Goal: Task Accomplishment & Management: Use online tool/utility

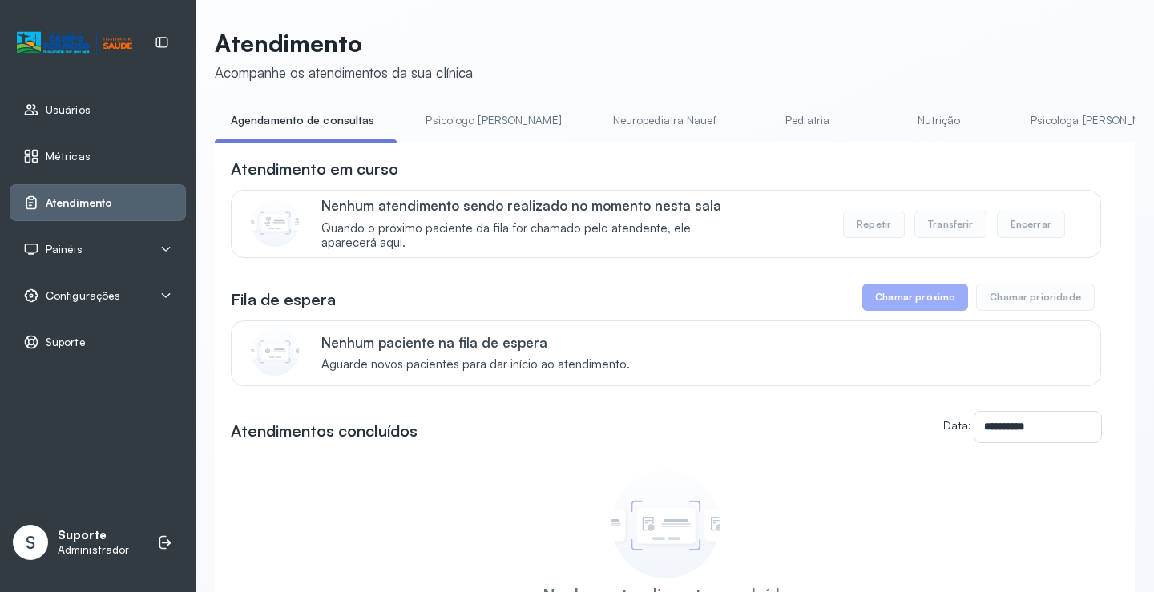
drag, startPoint x: 452, startPoint y: 150, endPoint x: 472, endPoint y: 148, distance: 20.1
click at [472, 149] on div "**********" at bounding box center [675, 438] width 920 height 593
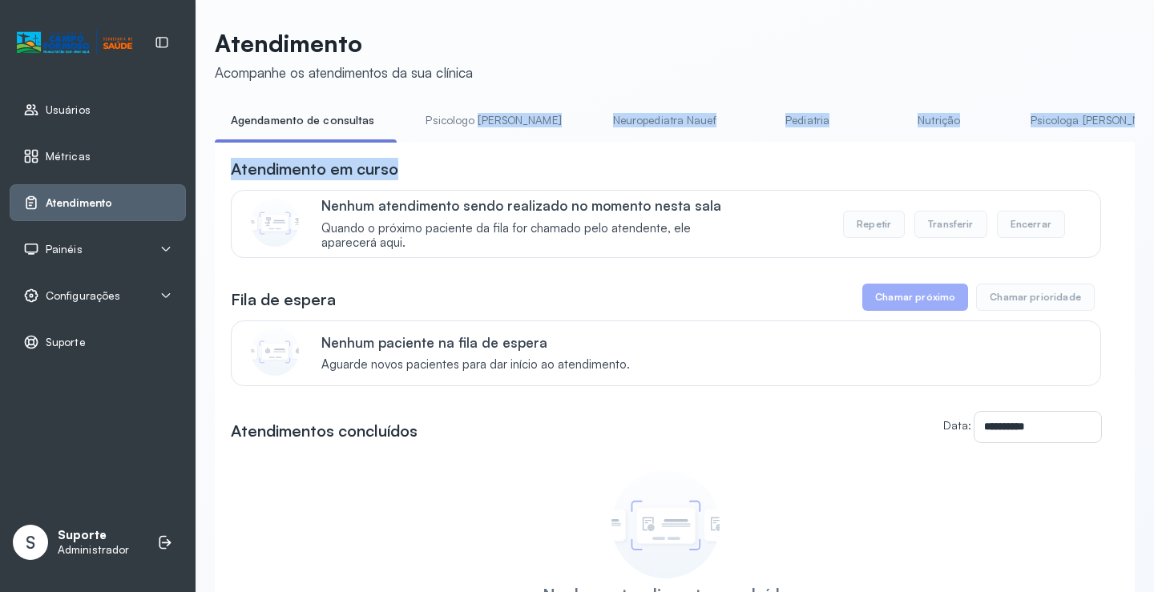
drag, startPoint x: 472, startPoint y: 141, endPoint x: 525, endPoint y: 136, distance: 53.1
click at [558, 148] on div "**********" at bounding box center [675, 421] width 920 height 628
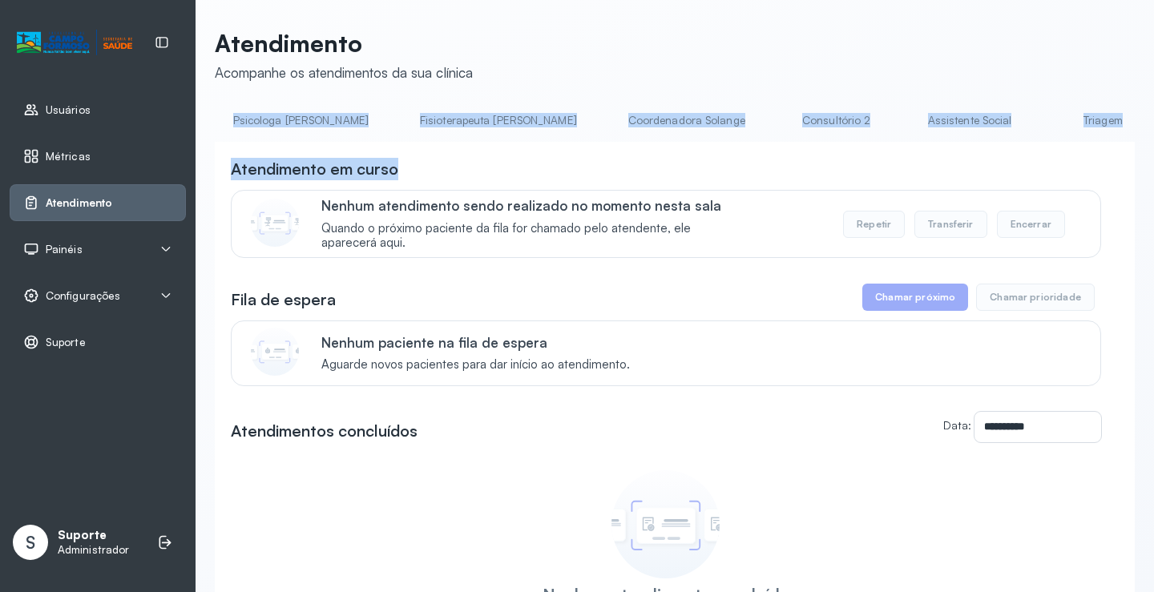
scroll to position [0, 834]
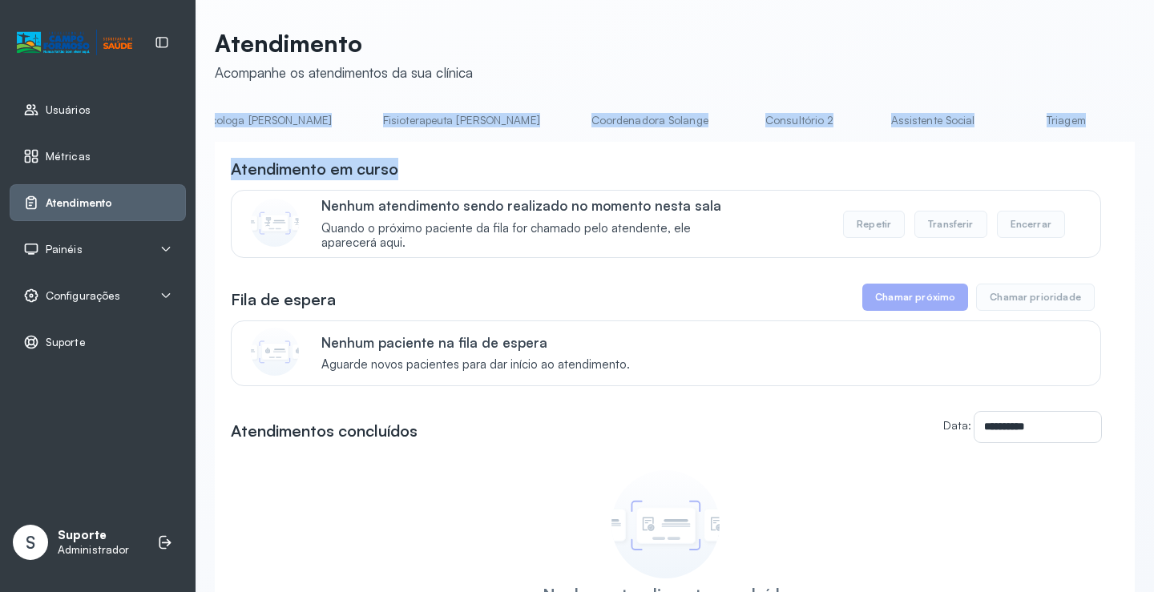
click at [1010, 121] on link "Triagem" at bounding box center [1066, 120] width 112 height 26
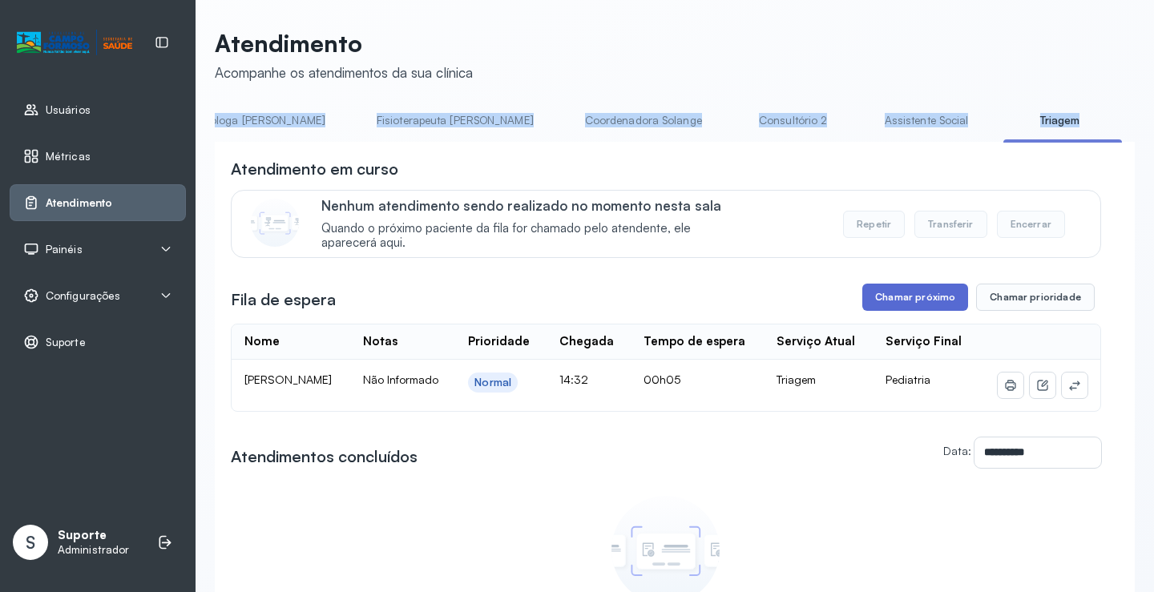
click at [918, 303] on button "Chamar próximo" at bounding box center [915, 297] width 106 height 27
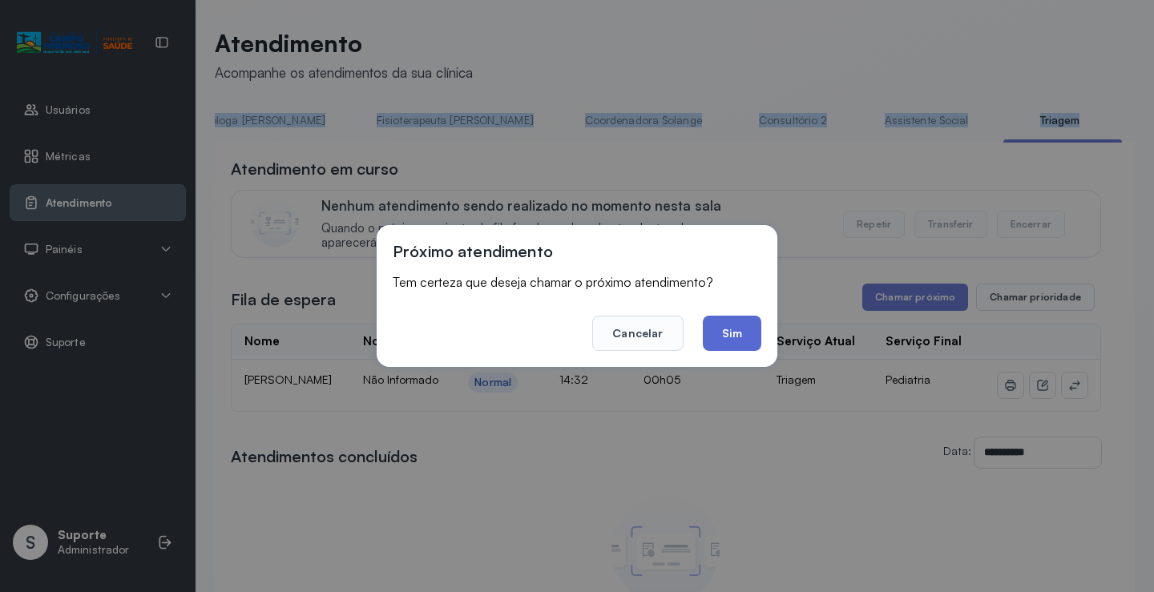
click at [724, 343] on button "Sim" at bounding box center [732, 333] width 59 height 35
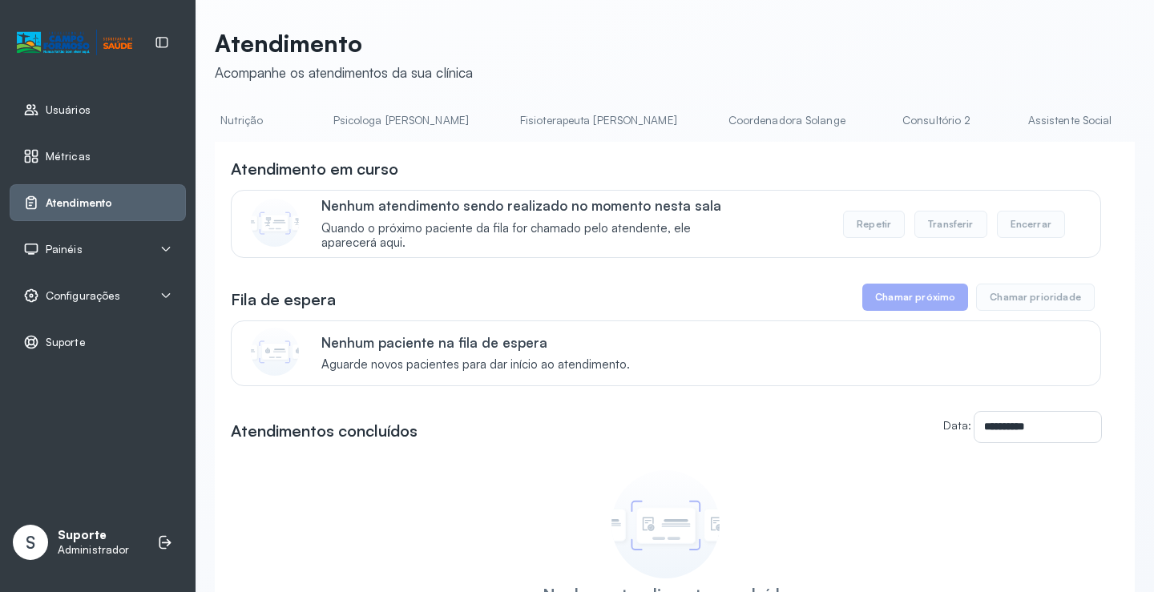
scroll to position [0, 800]
click at [1044, 129] on link "Triagem" at bounding box center [1100, 120] width 112 height 26
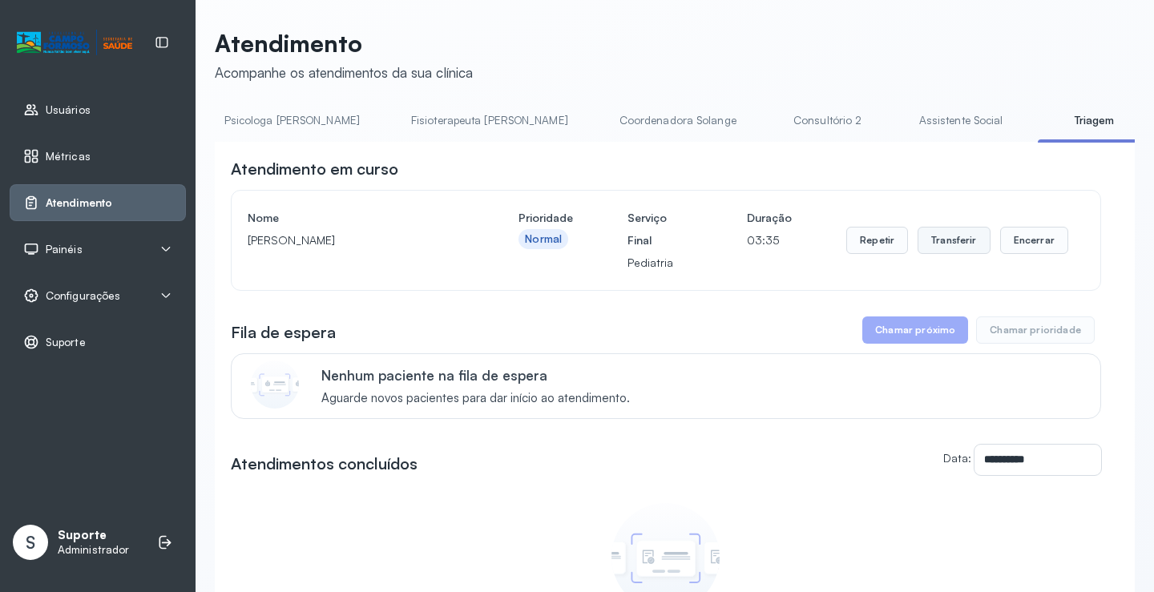
click at [944, 238] on button "Transferir" at bounding box center [954, 240] width 73 height 27
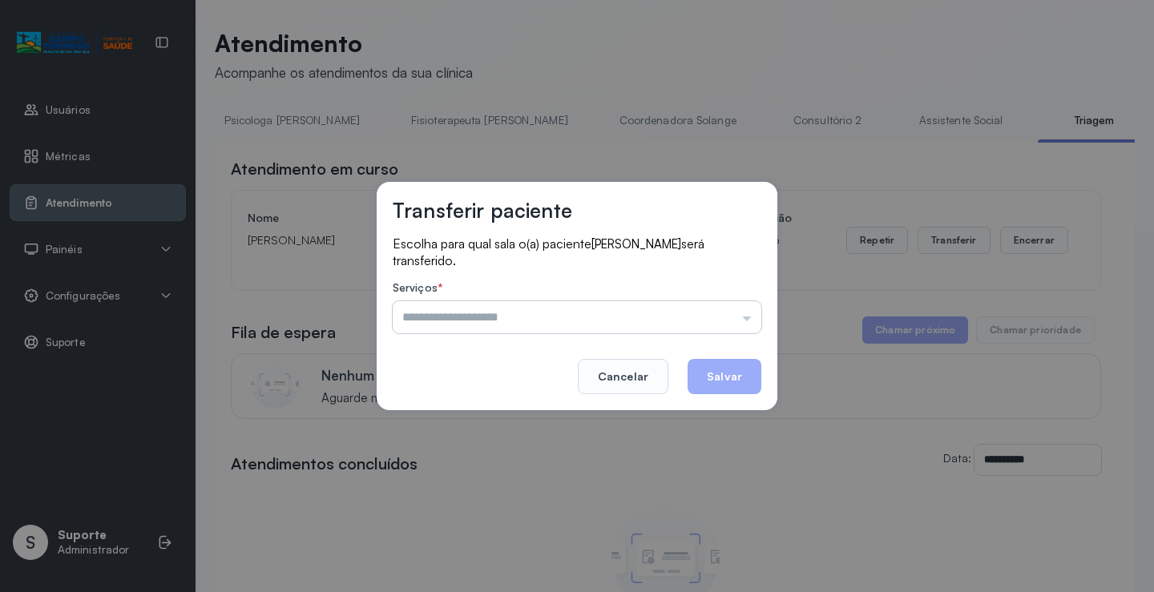
click at [750, 324] on input "text" at bounding box center [577, 317] width 369 height 32
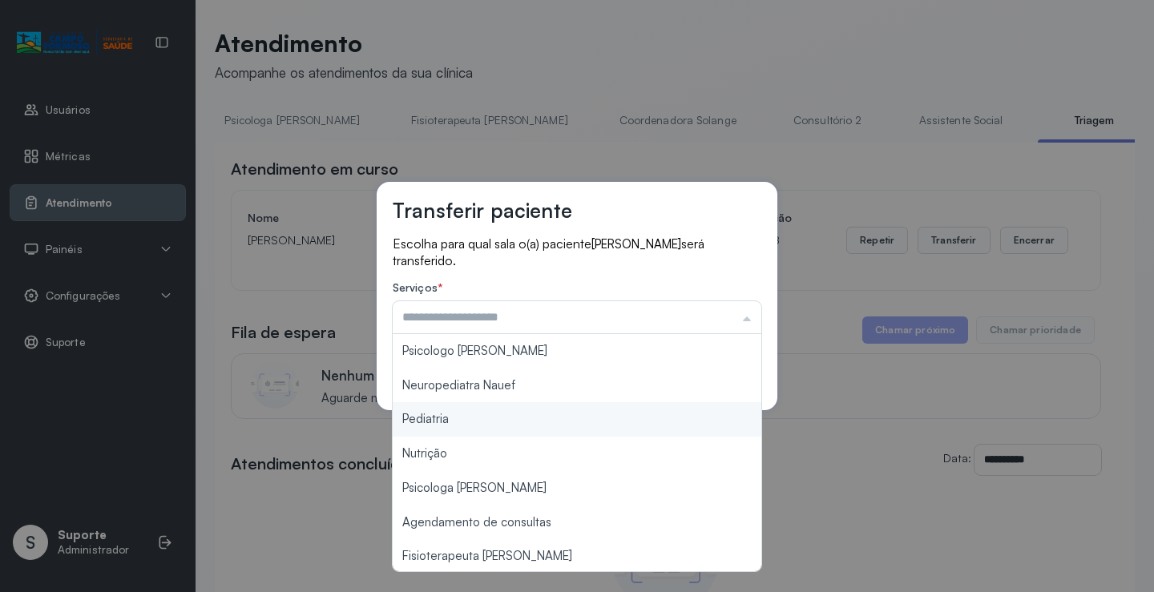
type input "*********"
click at [514, 418] on div "Transferir paciente Escolha para qual sala o(a) paciente [PERSON_NAME] será tra…" at bounding box center [577, 296] width 1154 height 592
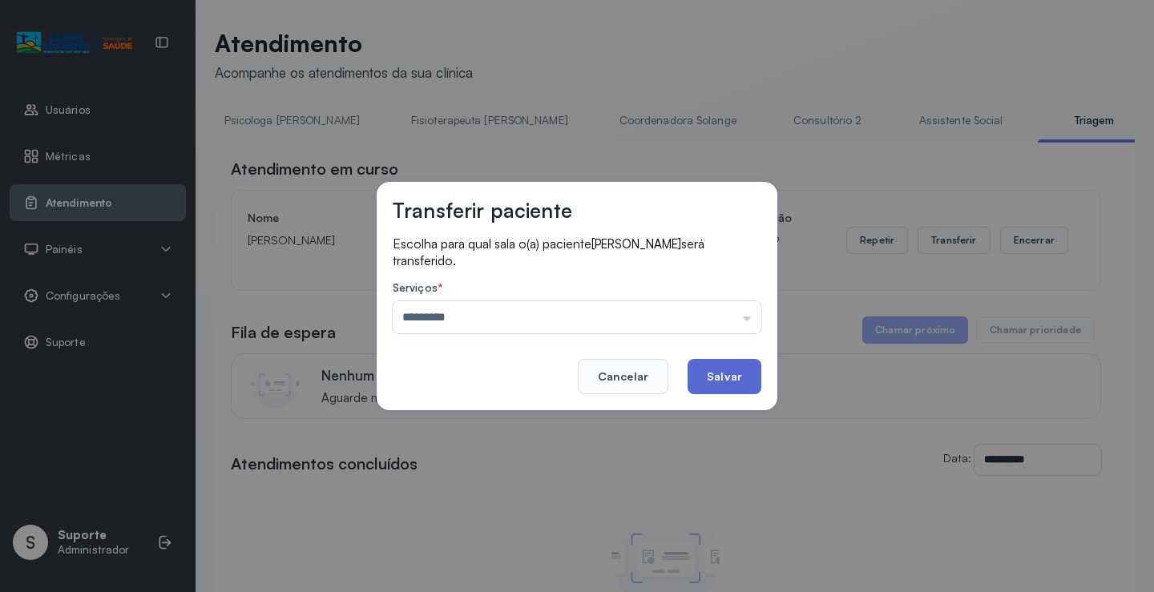
click at [737, 362] on button "Salvar" at bounding box center [725, 376] width 74 height 35
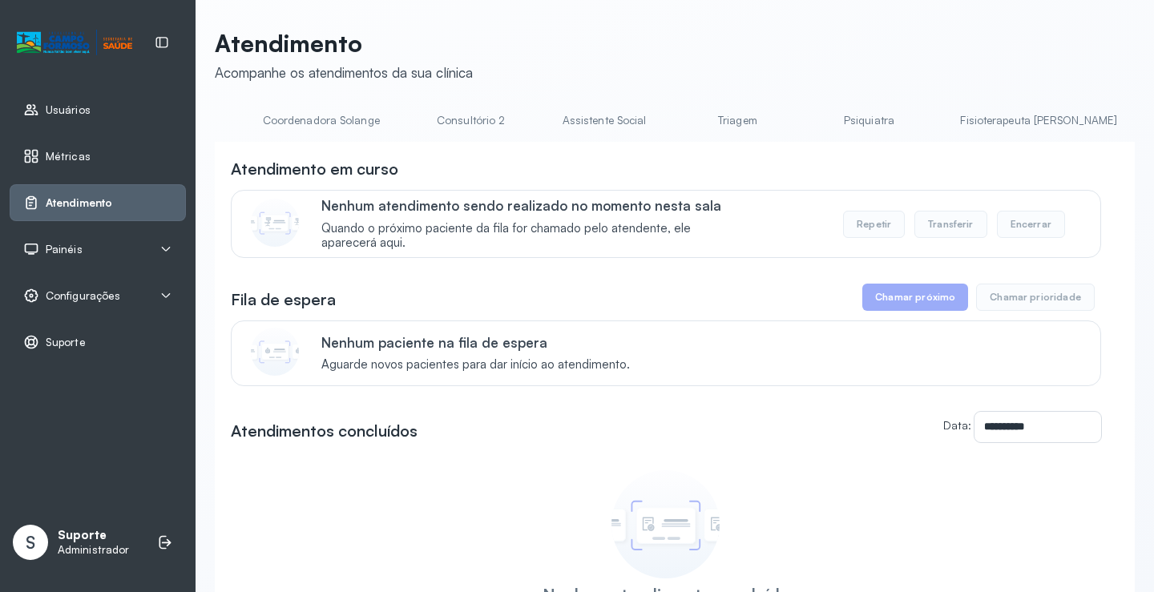
scroll to position [0, 1183]
drag, startPoint x: 535, startPoint y: 136, endPoint x: 536, endPoint y: 128, distance: 8.2
click at [661, 128] on li "Triagem" at bounding box center [720, 125] width 119 height 36
click at [661, 124] on link "Triagem" at bounding box center [717, 120] width 112 height 26
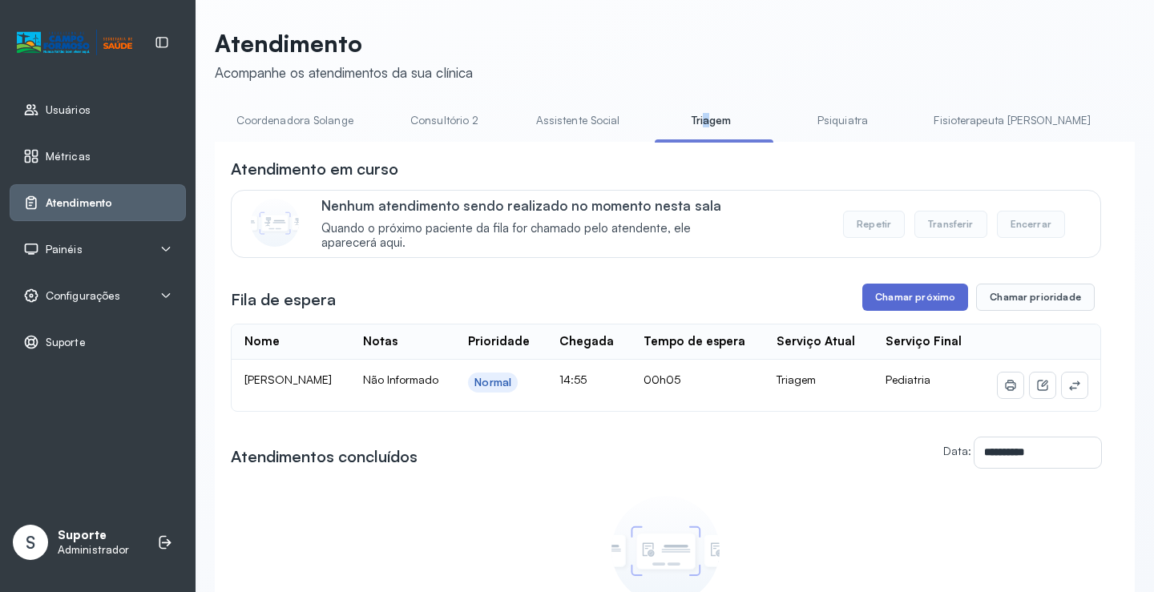
click at [913, 301] on button "Chamar próximo" at bounding box center [915, 297] width 106 height 27
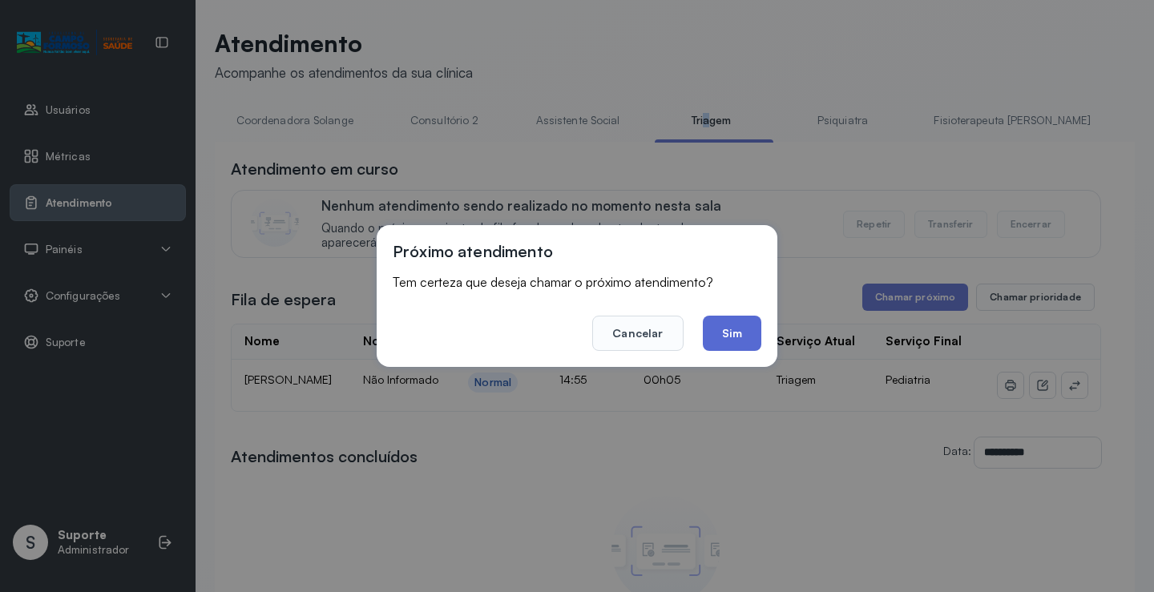
click at [726, 337] on button "Sim" at bounding box center [732, 333] width 59 height 35
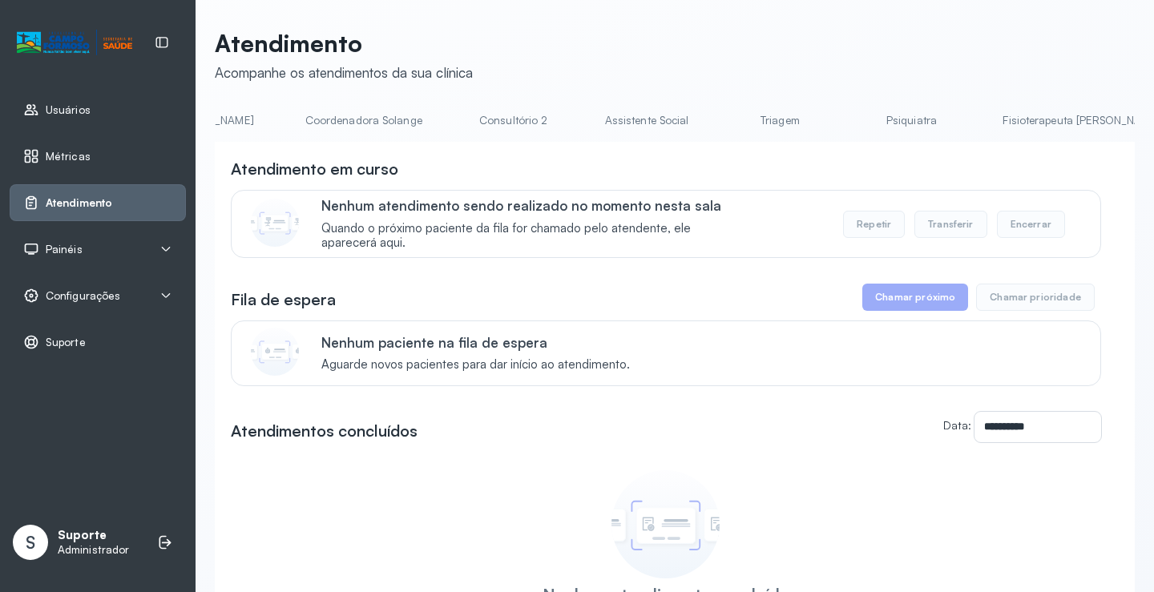
scroll to position [0, 1185]
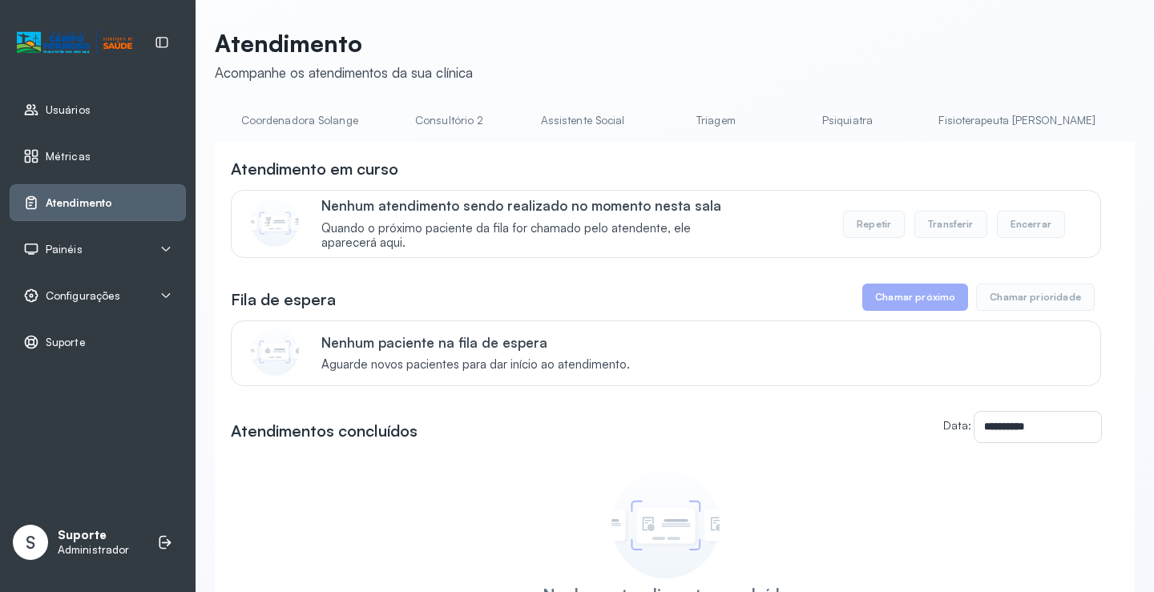
click at [660, 126] on link "Triagem" at bounding box center [716, 120] width 112 height 26
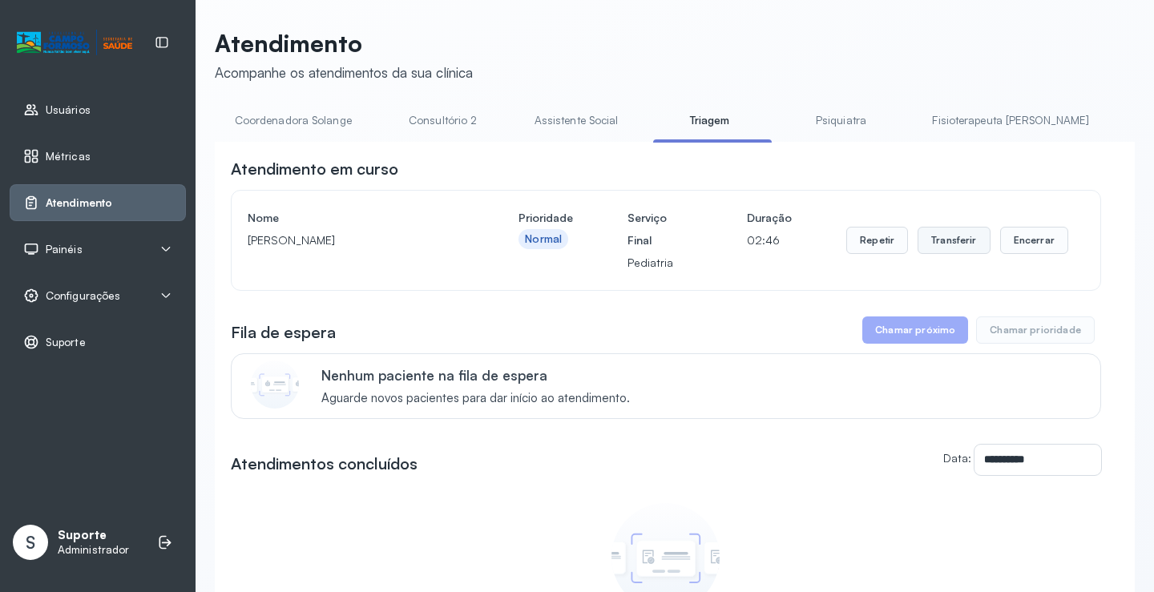
click at [955, 248] on button "Transferir" at bounding box center [954, 240] width 73 height 27
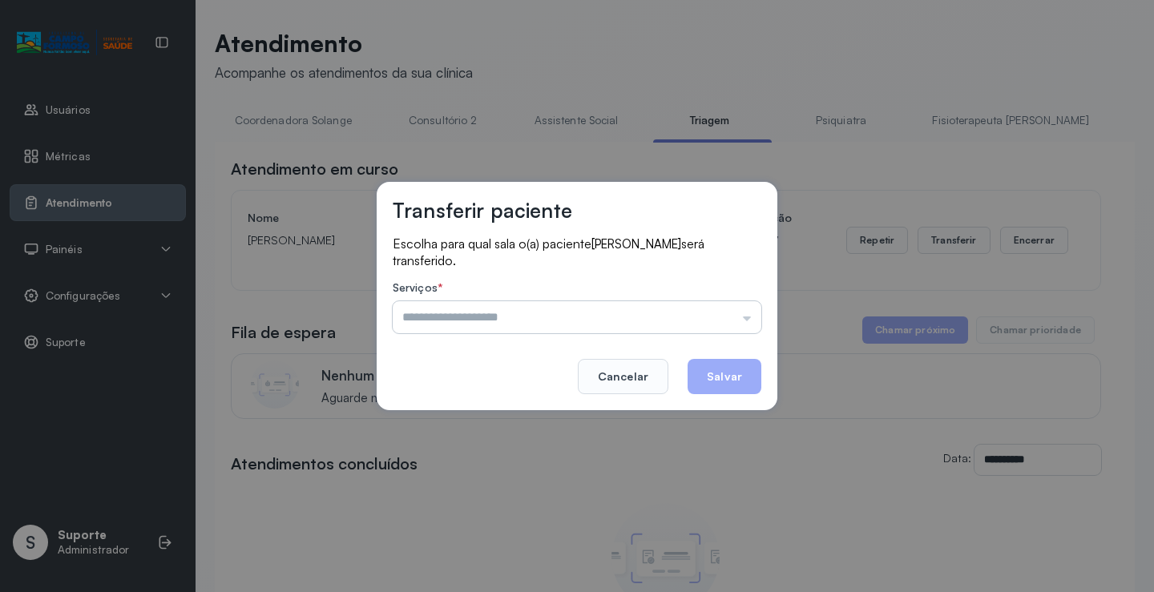
click at [752, 317] on input "text" at bounding box center [577, 317] width 369 height 32
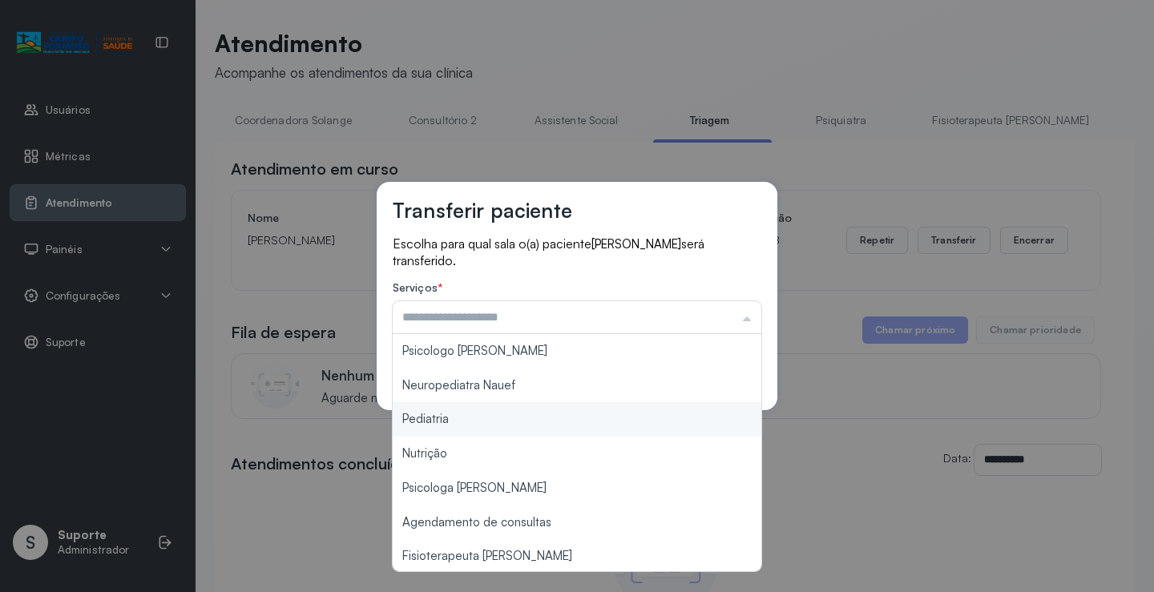
type input "*********"
click at [495, 422] on div "Transferir paciente Escolha para qual sala o(a) paciente DAVI LUIZ VIEIRA MAGAL…" at bounding box center [577, 296] width 1154 height 592
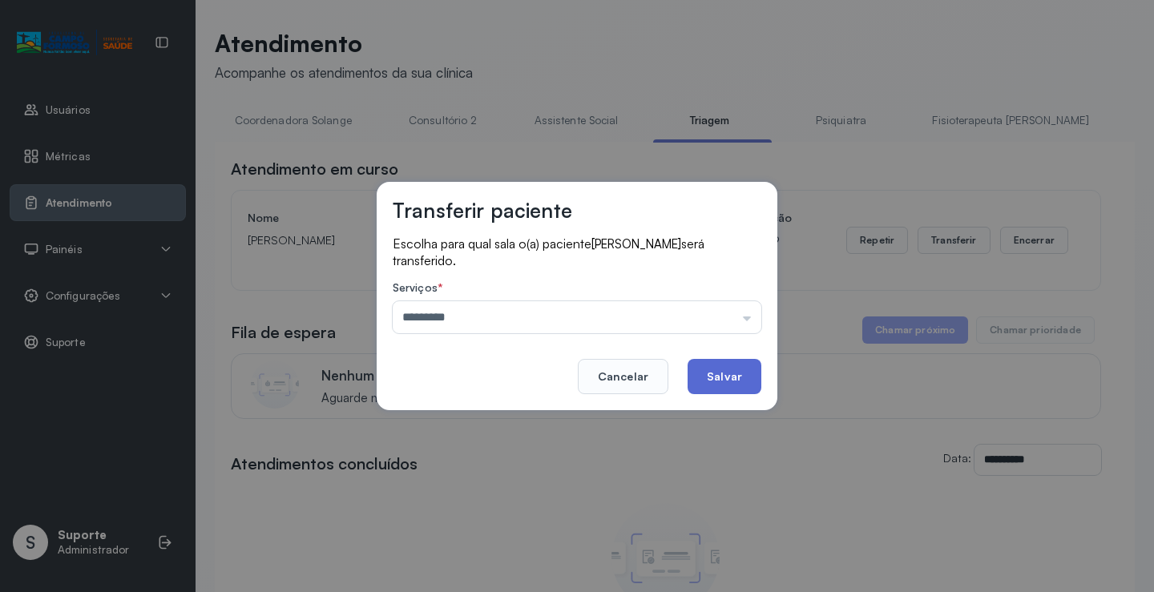
click at [737, 383] on button "Salvar" at bounding box center [725, 376] width 74 height 35
